Goal: Information Seeking & Learning: Stay updated

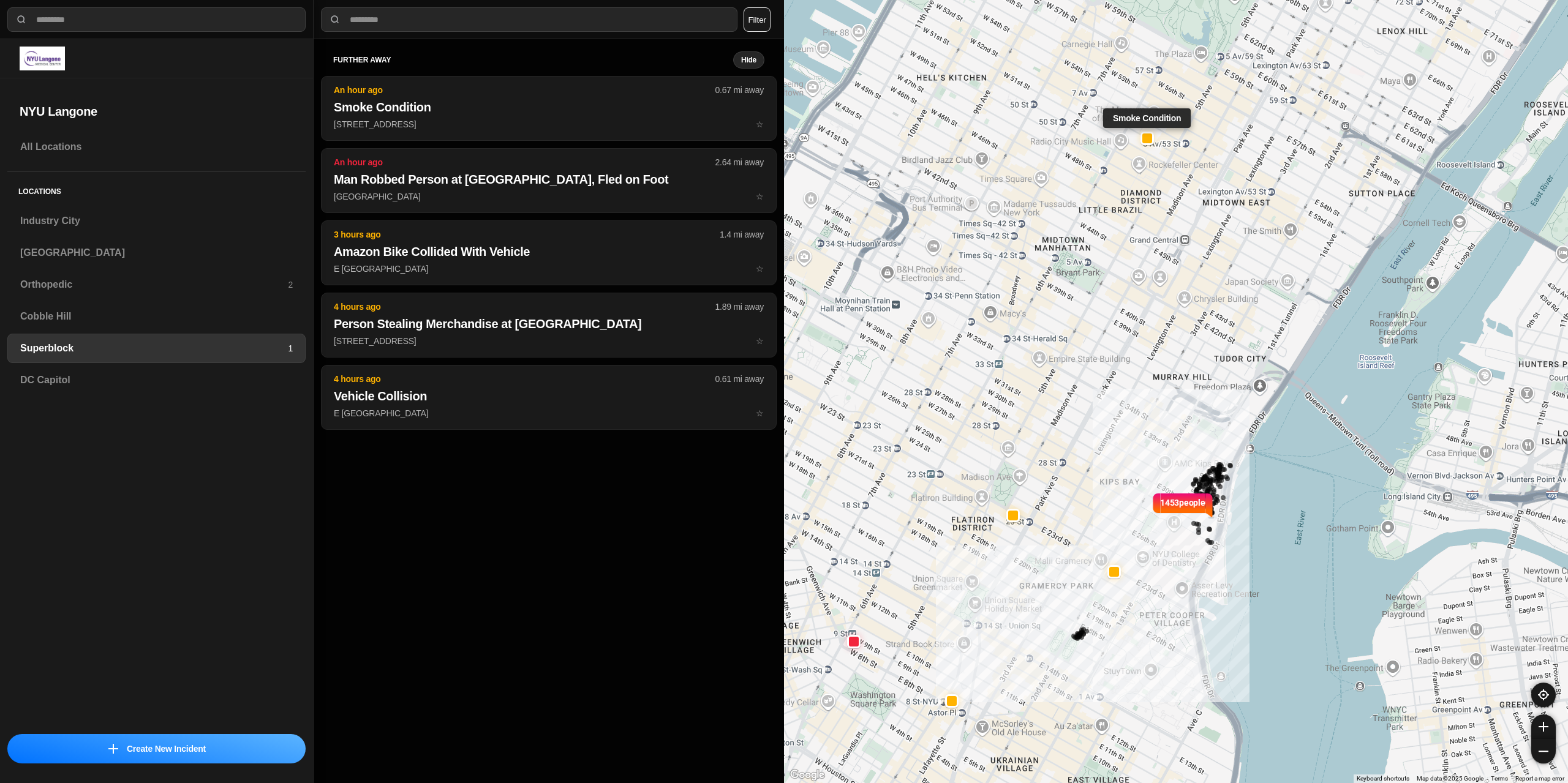
select select "*"
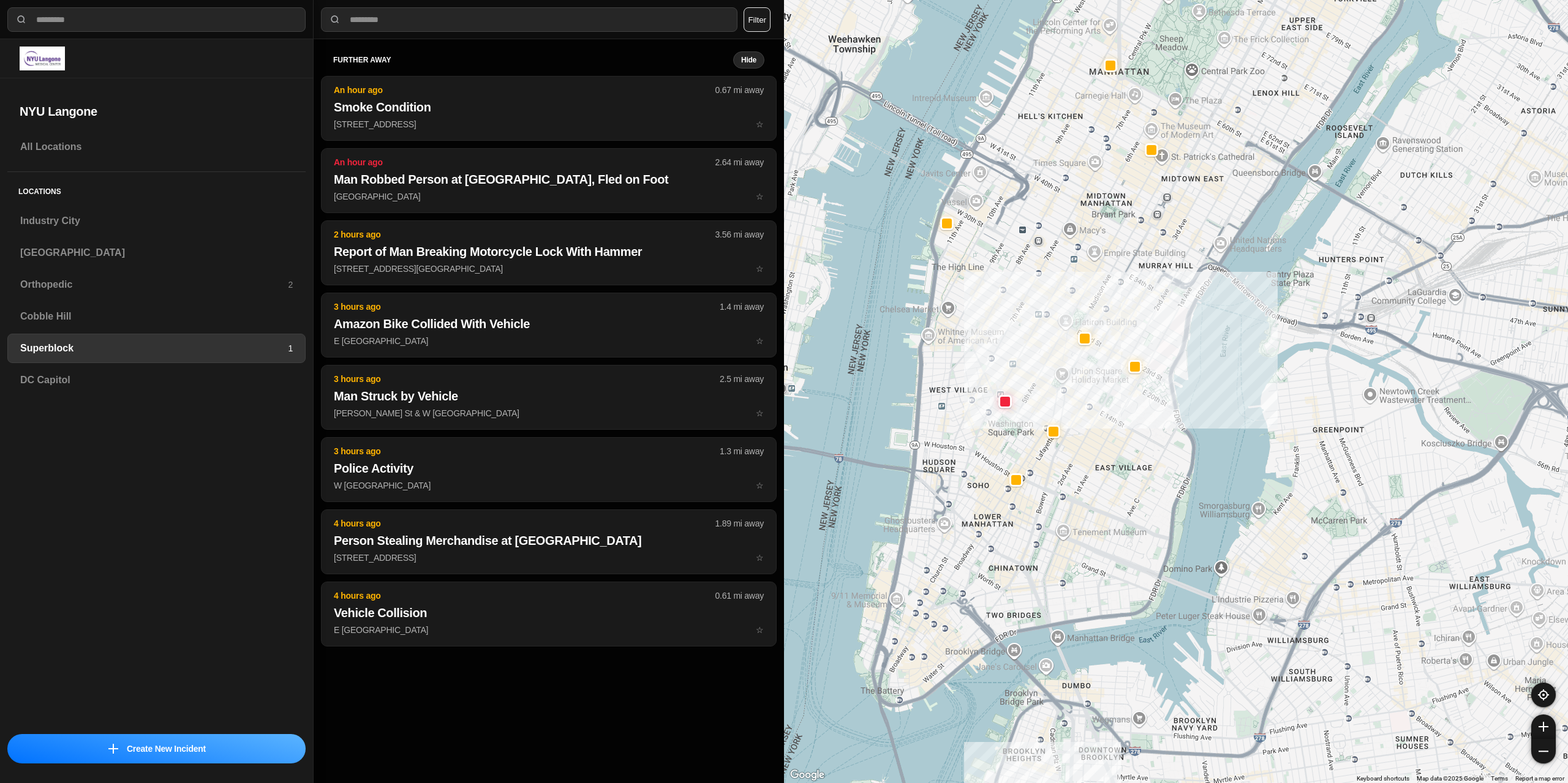
drag, startPoint x: 979, startPoint y: 471, endPoint x: 1043, endPoint y: 323, distance: 161.2
click at [1043, 323] on div at bounding box center [1176, 392] width 784 height 783
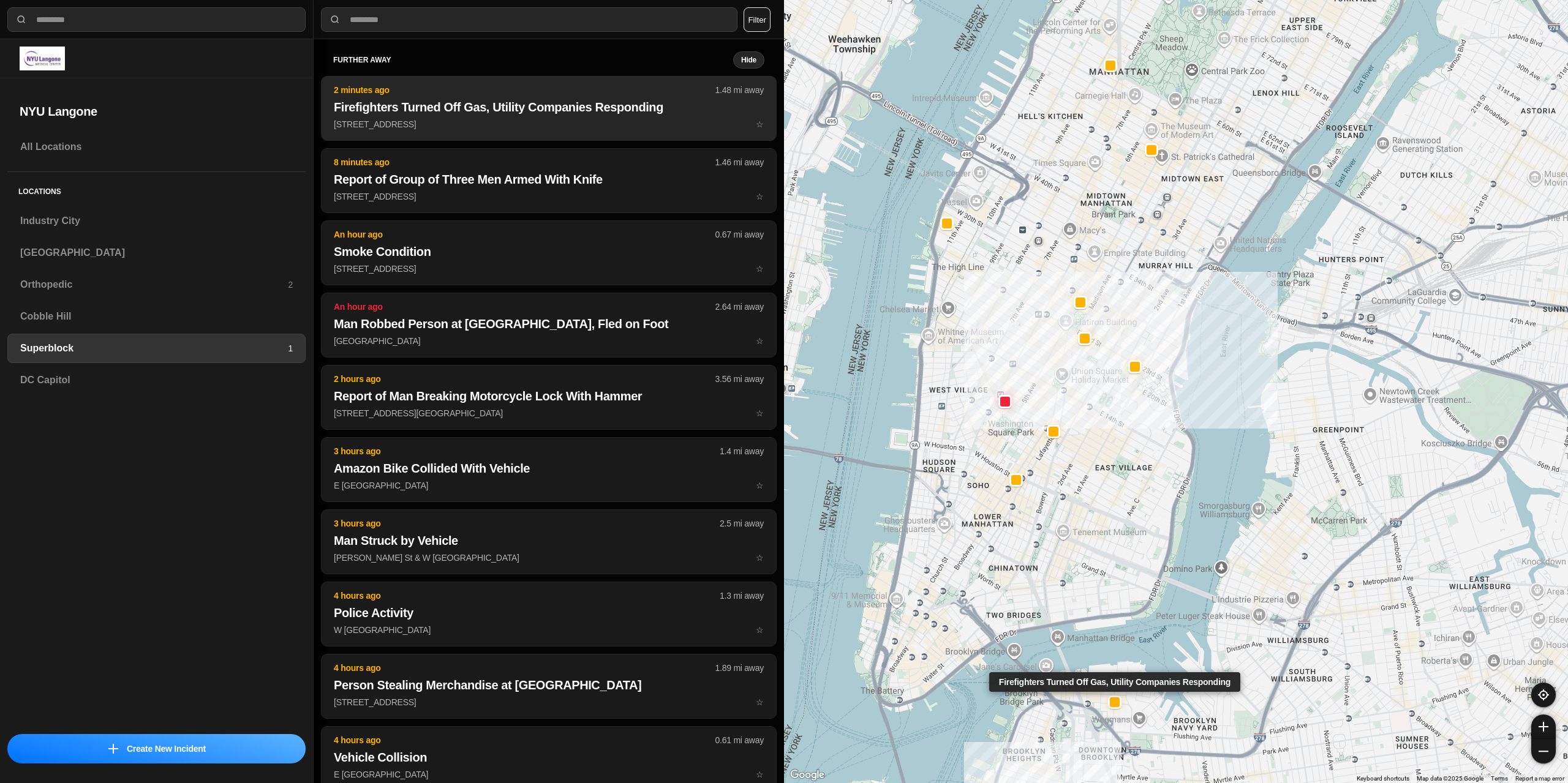
click at [505, 112] on h2 "Firefighters Turned Off Gas, Utility Companies Responding" at bounding box center [548, 107] width 430 height 17
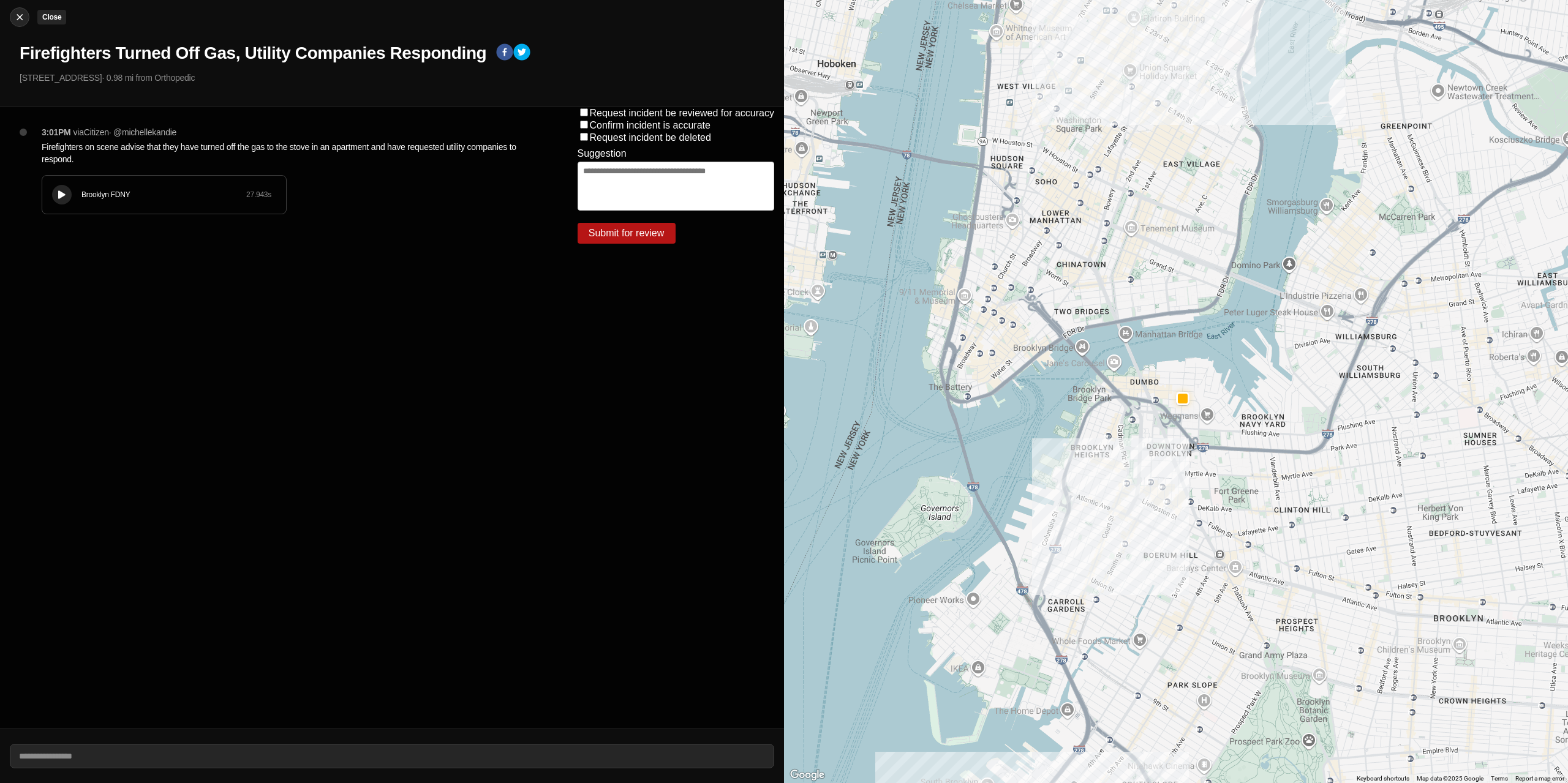
click at [14, 20] on img at bounding box center [20, 17] width 12 height 12
select select "*"
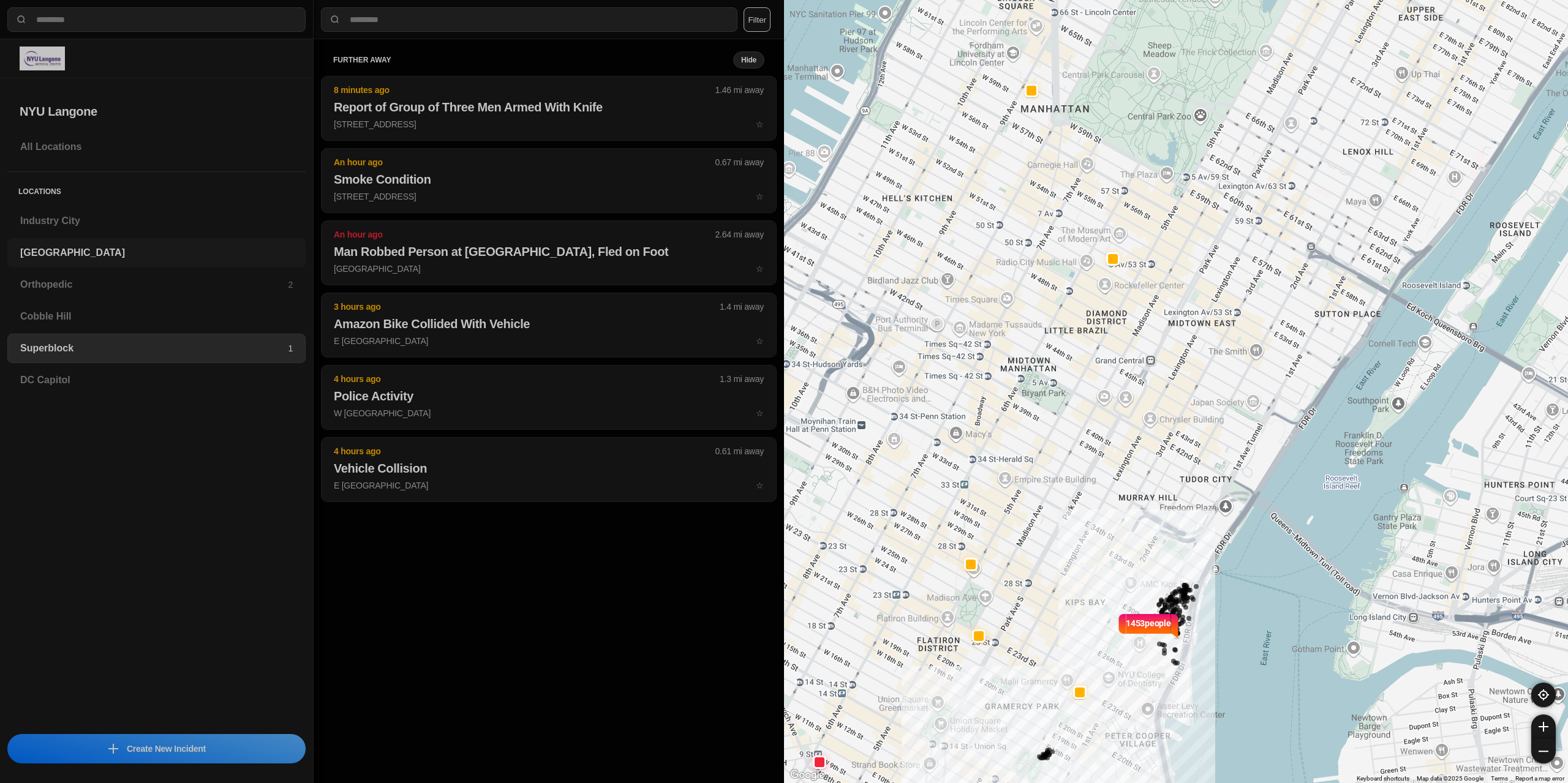
click at [35, 256] on h3 "[GEOGRAPHIC_DATA]" at bounding box center [156, 253] width 272 height 15
